Goal: Find specific page/section: Find specific page/section

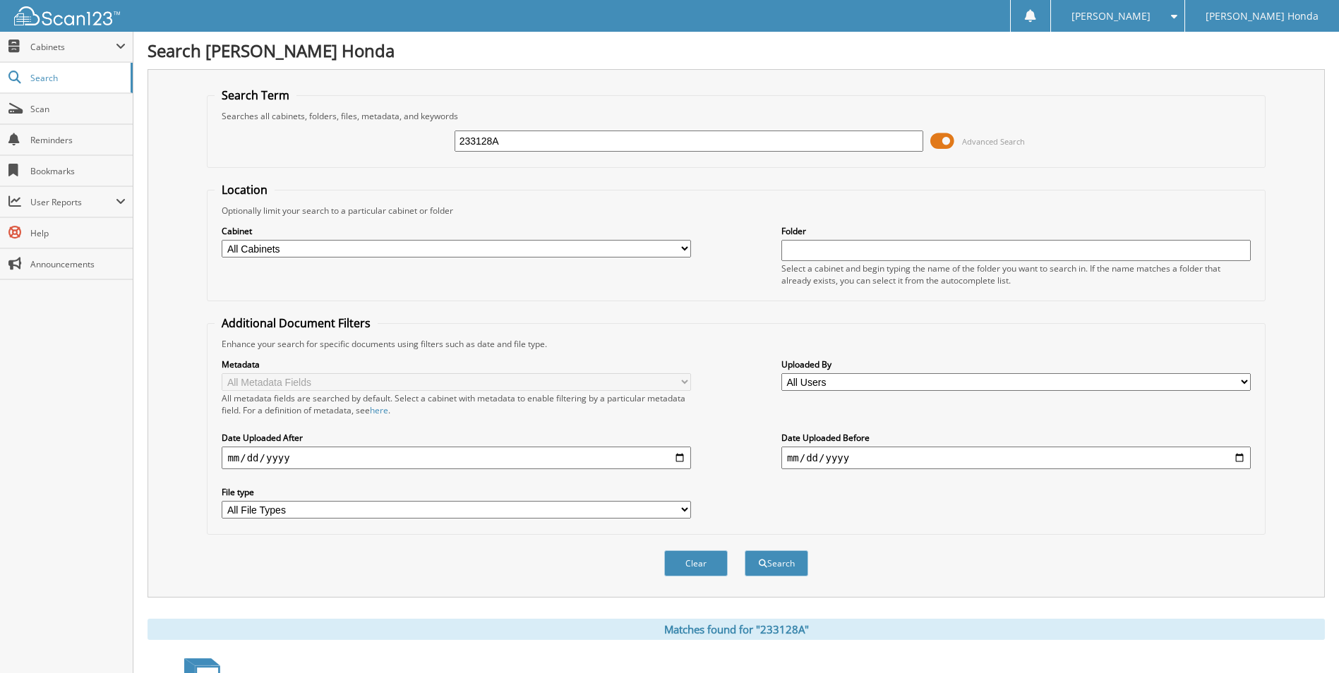
click at [570, 143] on input "233128A" at bounding box center [689, 141] width 469 height 21
type input "2"
type input "222530"
click at [745, 551] on button "Search" at bounding box center [777, 564] width 64 height 26
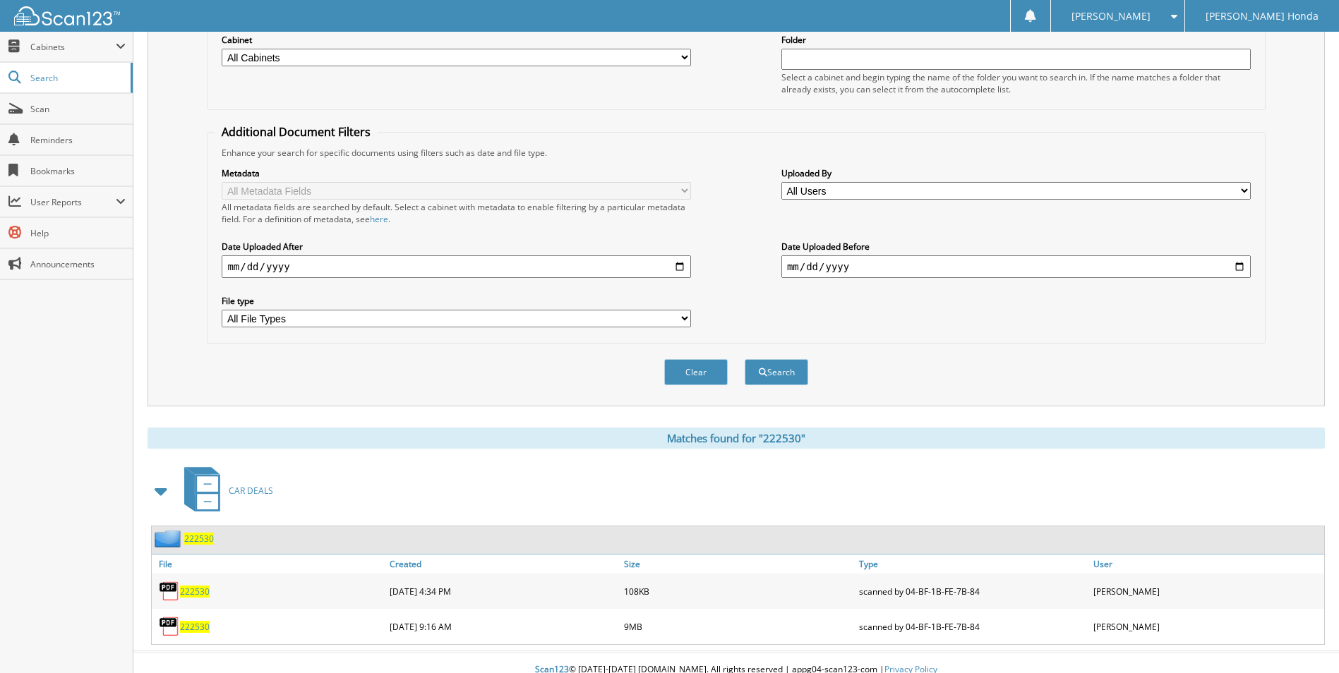
scroll to position [206, 0]
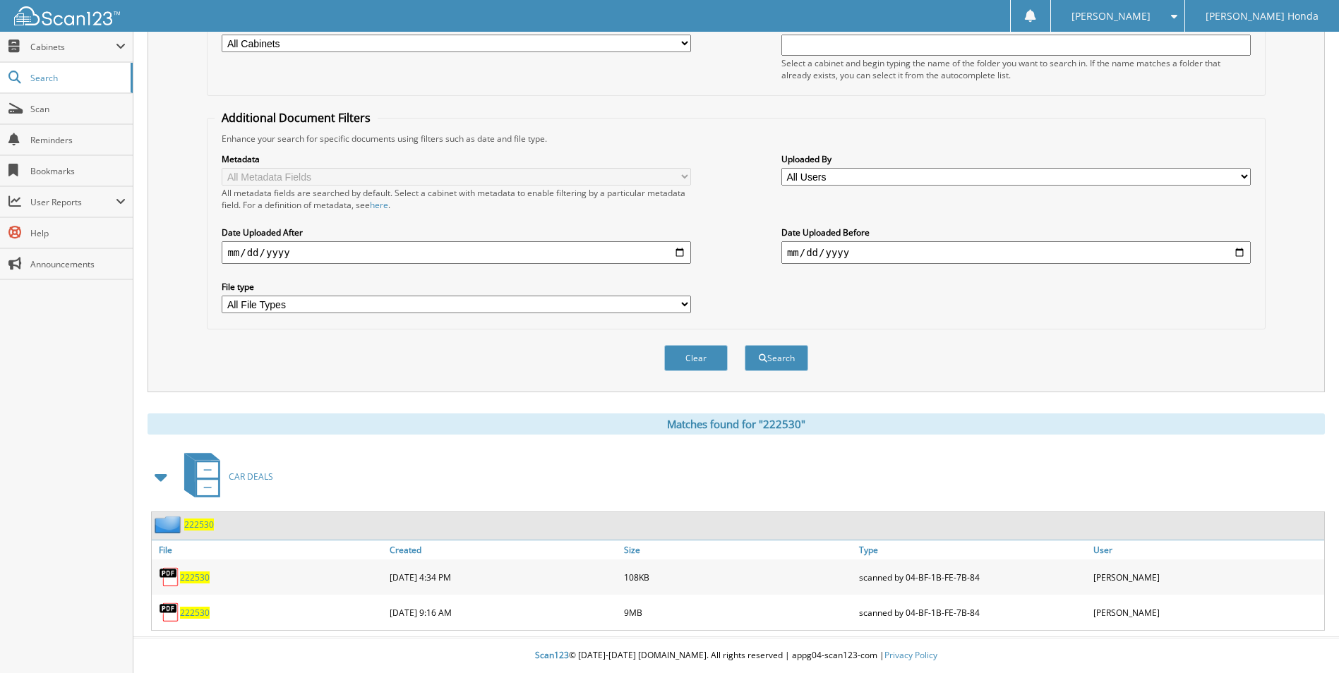
click at [186, 612] on span "222530" at bounding box center [195, 613] width 30 height 12
